Goal: Task Accomplishment & Management: Manage account settings

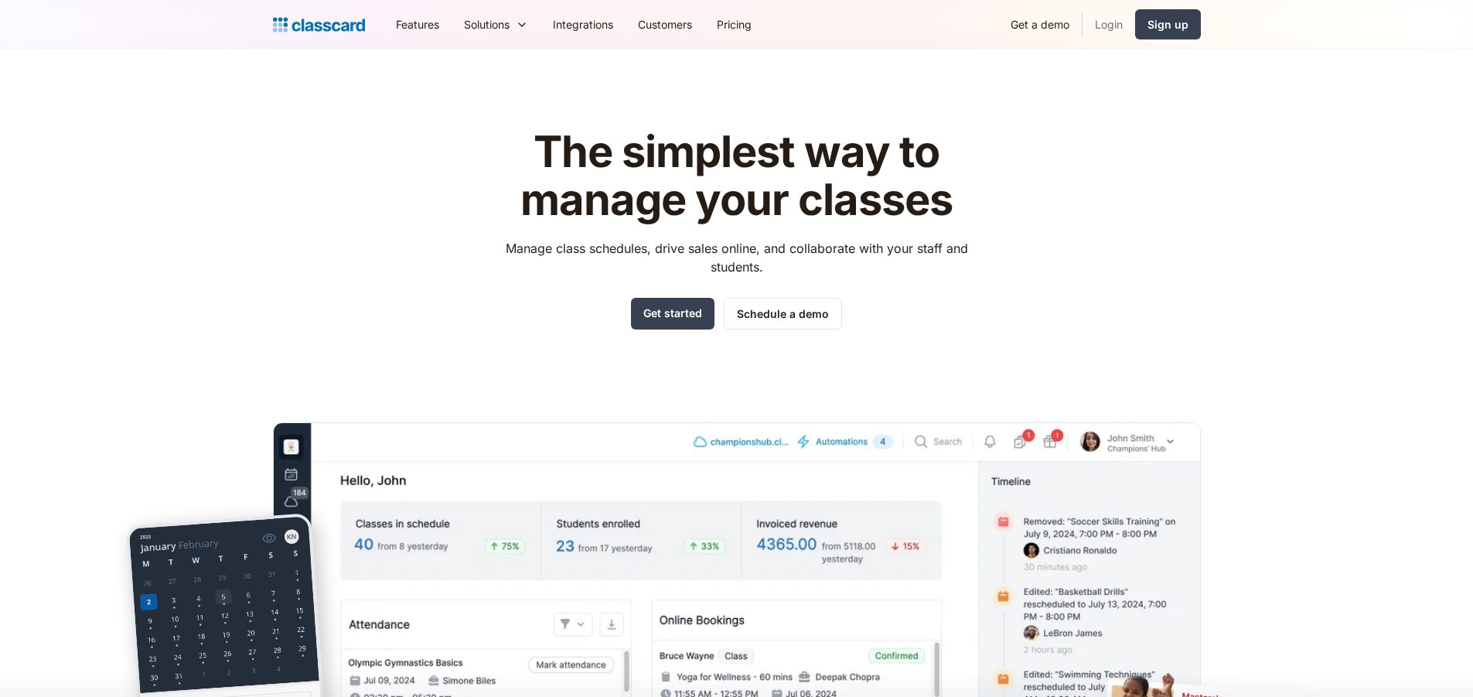
click at [1116, 23] on link "Login" at bounding box center [1108, 24] width 53 height 35
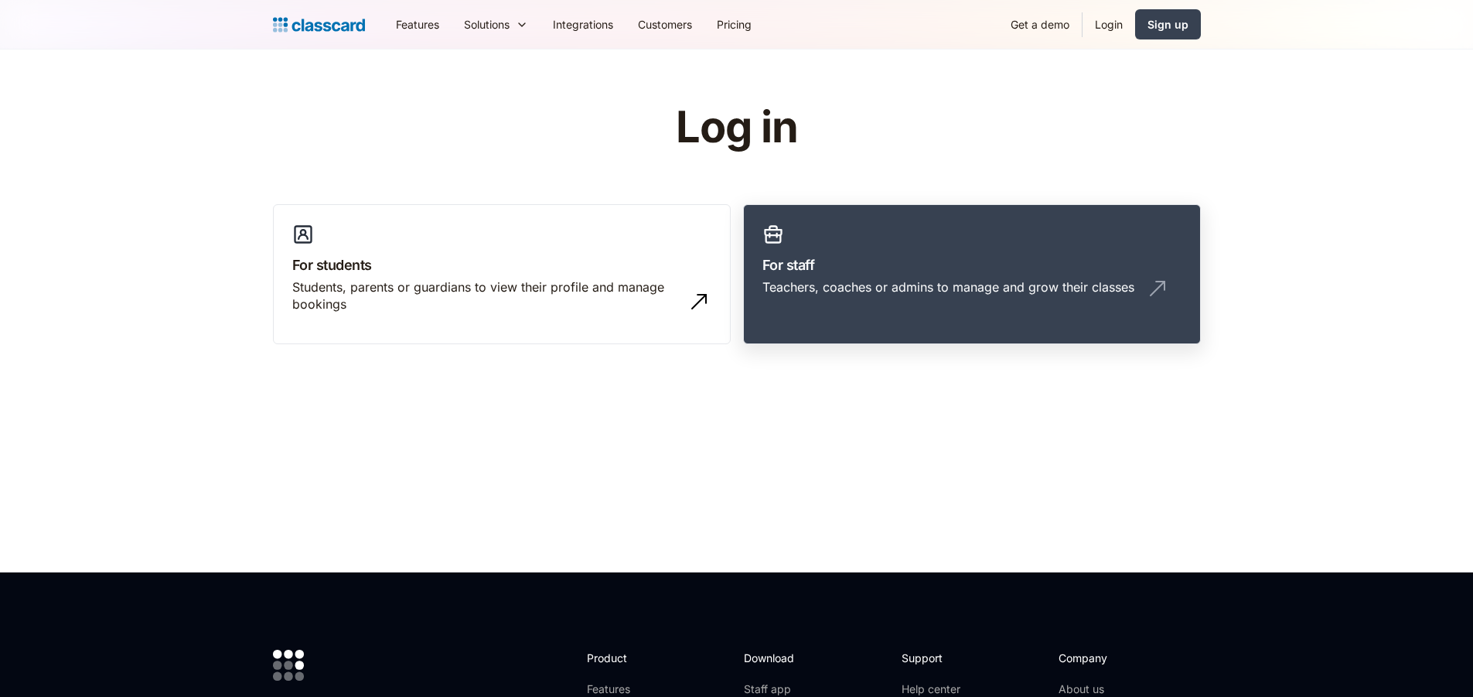
click at [816, 295] on div "Teachers, coaches or admins to manage and grow their classes" at bounding box center [971, 292] width 419 height 29
